Goal: Check status: Check status

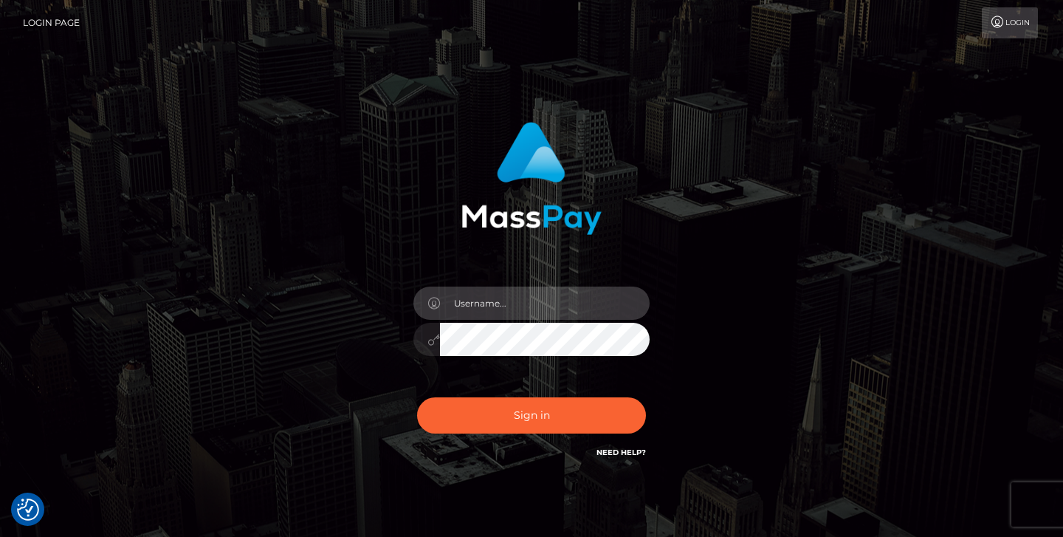
type input "jeremyfeist"
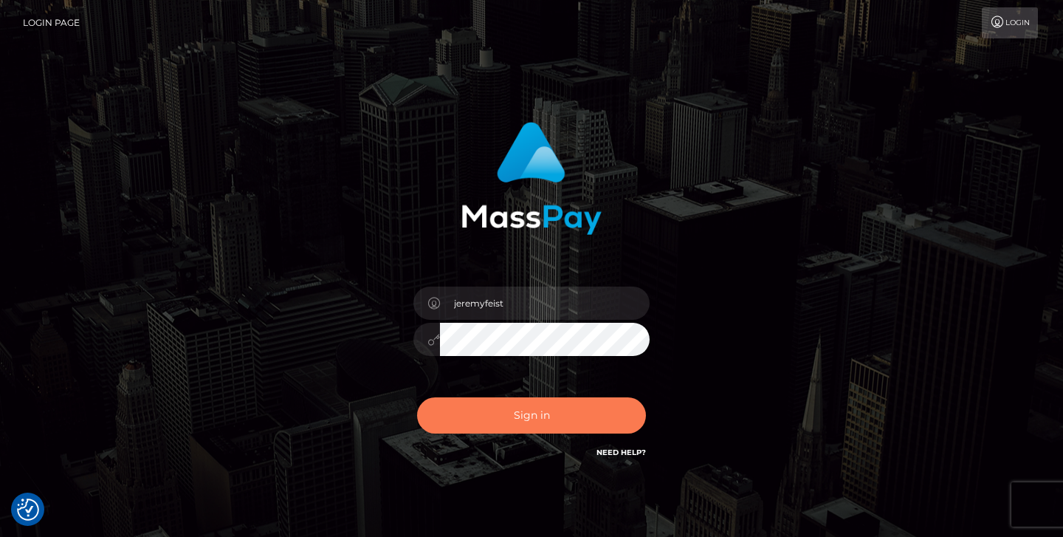
click at [506, 411] on button "Sign in" at bounding box center [531, 415] width 229 height 36
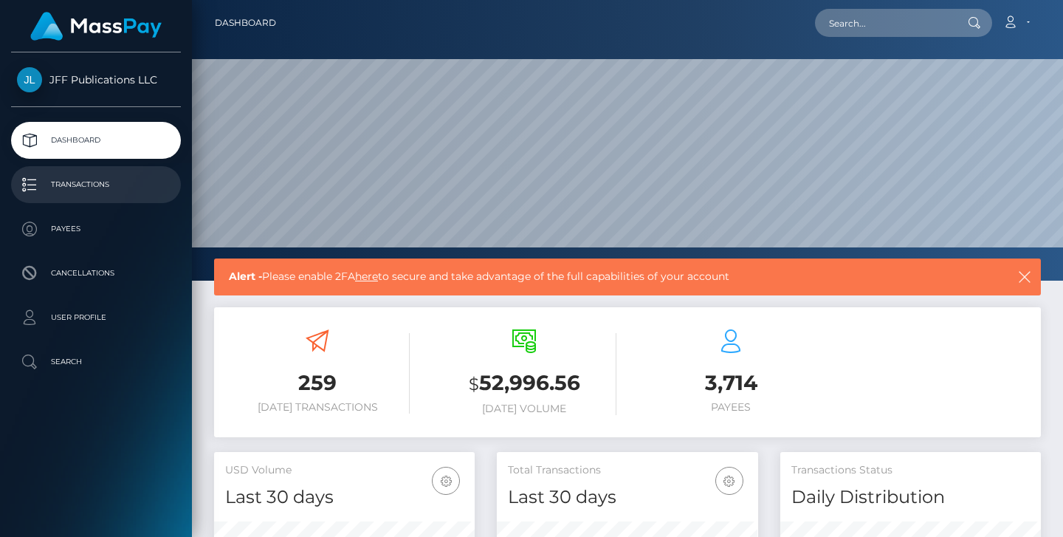
scroll to position [261, 261]
click at [80, 182] on p "Transactions" at bounding box center [96, 185] width 158 height 22
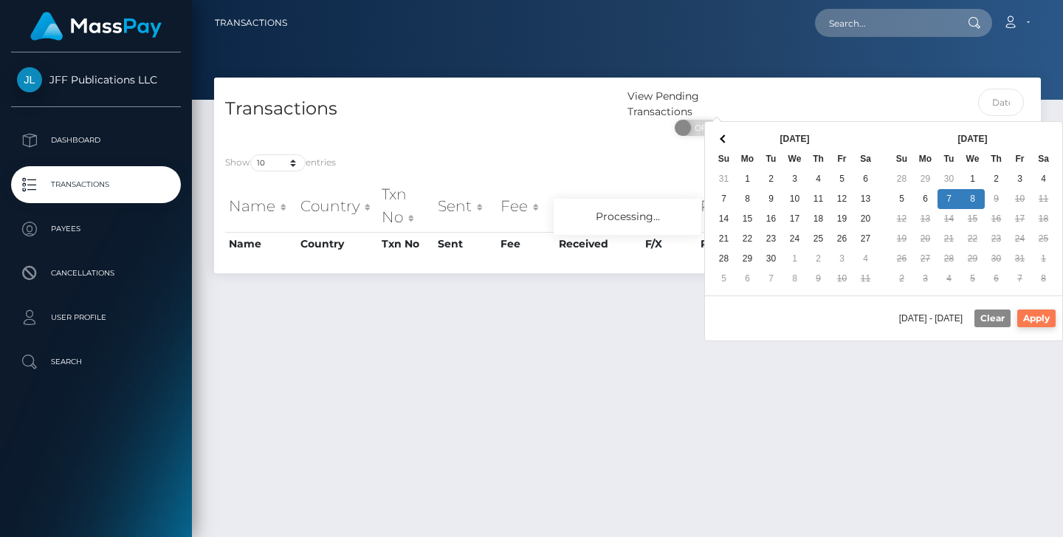
click at [1047, 319] on button "Apply" at bounding box center [1037, 318] width 38 height 18
type input "10/07/2025 - 10/08/2025"
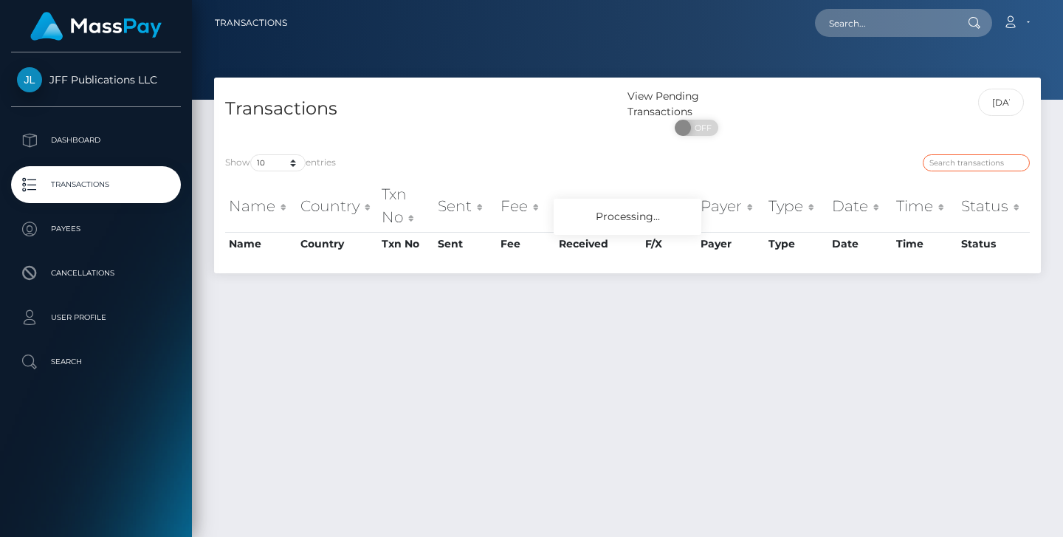
click at [958, 159] on input "search" at bounding box center [976, 162] width 107 height 17
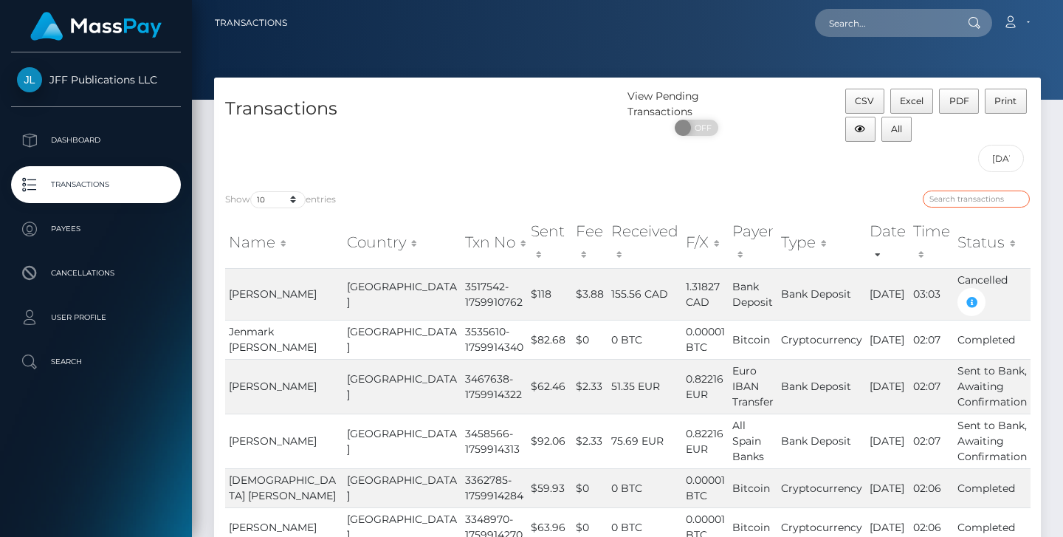
paste input "1223509"
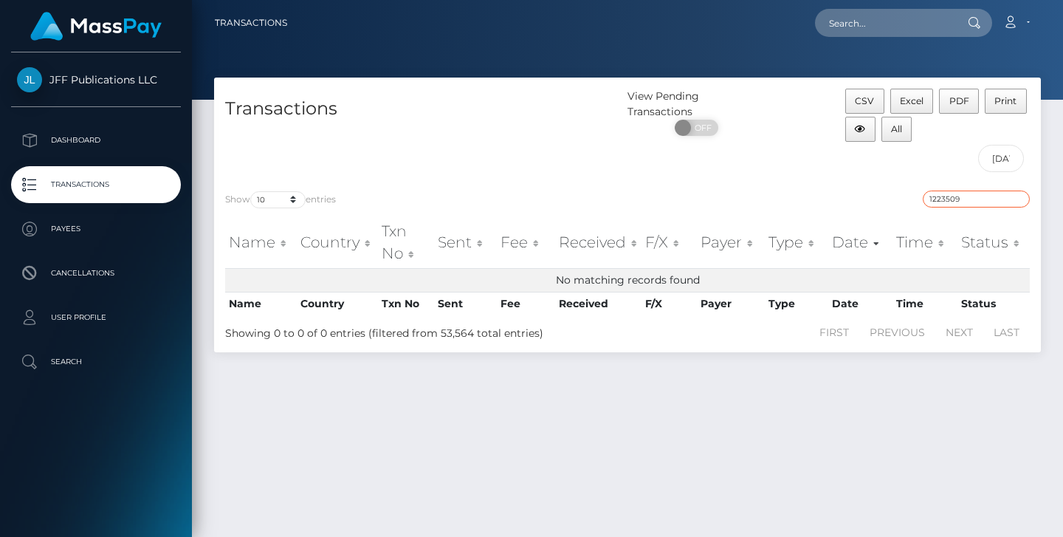
type input "1223509"
click at [998, 158] on input "10/07/2025 - 10/08/2025" at bounding box center [1001, 158] width 47 height 27
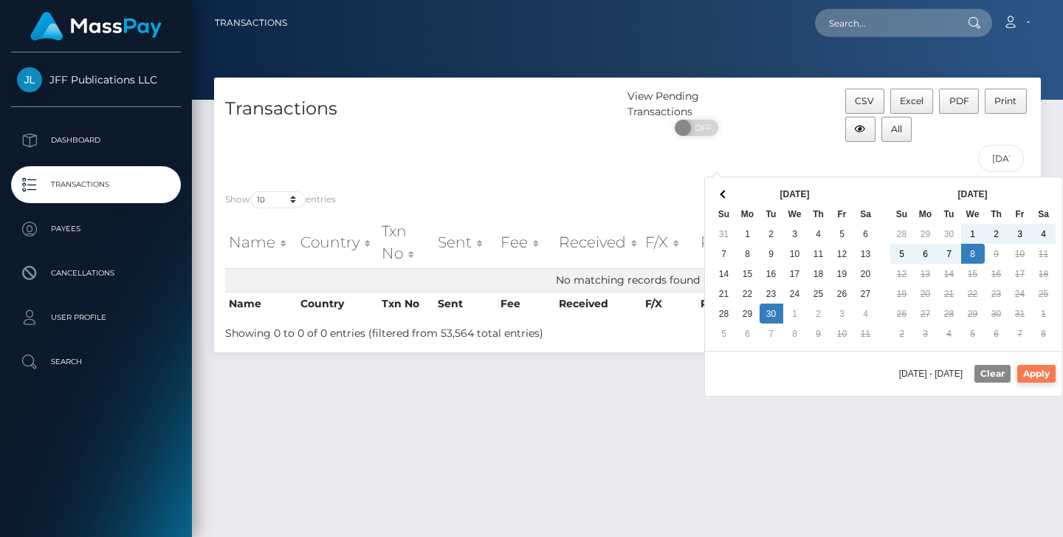
click at [1033, 374] on button "Apply" at bounding box center [1037, 374] width 38 height 18
type input "09/30/2025 - 10/08/2025"
